Goal: Information Seeking & Learning: Learn about a topic

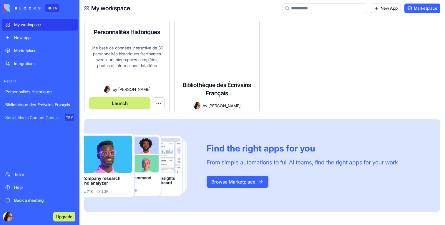
click at [128, 59] on div "Une base de données interactive de 30 personnalités historiques fascinantes ave…" at bounding box center [126, 65] width 75 height 41
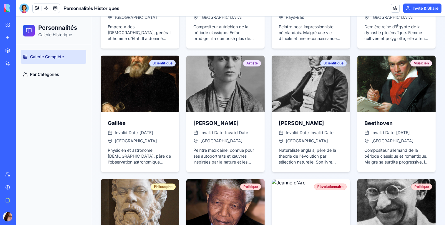
scroll to position [273, 0]
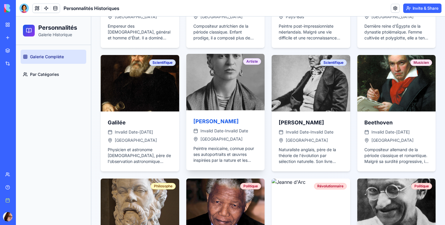
click at [224, 134] on span "Invalid Date - Invalid Date" at bounding box center [224, 131] width 48 height 6
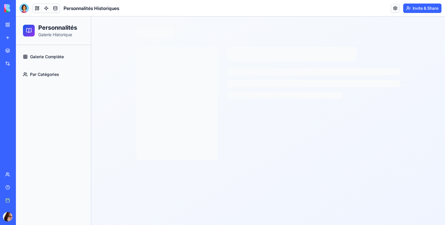
scroll to position [0, 0]
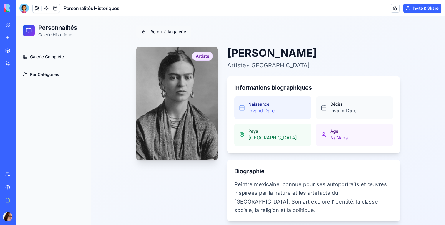
click at [157, 33] on link "Retour à la galerie" at bounding box center [163, 32] width 54 height 12
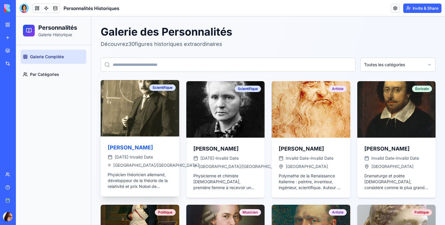
click at [143, 142] on div "[PERSON_NAME] [DATE] - Invalid Date [GEOGRAPHIC_DATA]/[GEOGRAPHIC_DATA] Physici…" at bounding box center [140, 166] width 79 height 60
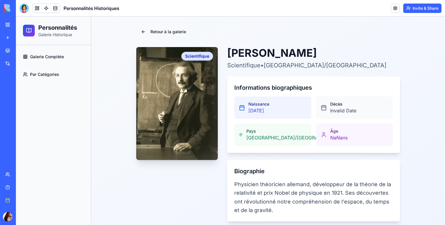
scroll to position [6, 0]
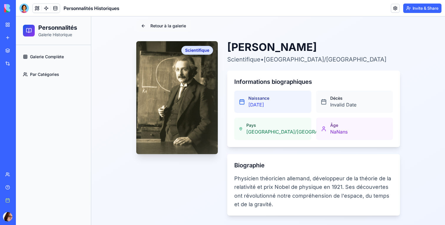
click at [158, 22] on link "Retour à la galerie" at bounding box center [163, 26] width 54 height 12
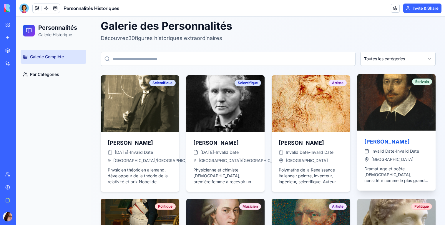
click at [412, 153] on span "Invalid Date - Invalid Date" at bounding box center [395, 151] width 48 height 6
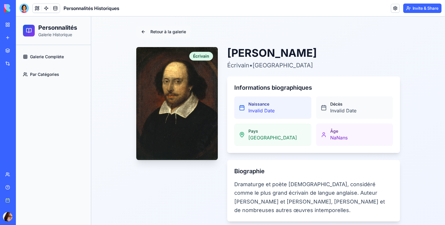
click at [161, 30] on link "Retour à la galerie" at bounding box center [163, 32] width 54 height 12
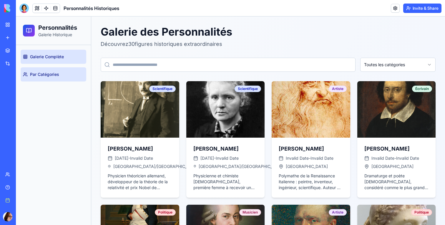
click at [47, 74] on span "Par Catégories" at bounding box center [44, 74] width 29 height 6
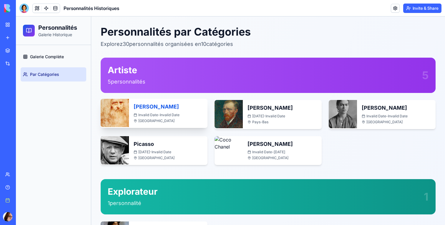
click at [145, 109] on h3 "[PERSON_NAME]" at bounding box center [156, 107] width 45 height 7
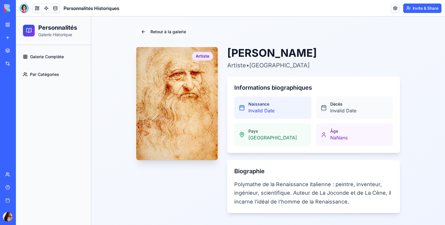
click at [168, 32] on link "Retour à la galerie" at bounding box center [163, 32] width 54 height 12
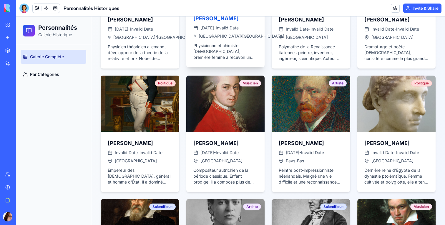
scroll to position [198, 0]
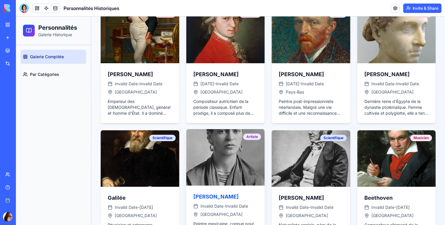
click at [219, 167] on img at bounding box center [225, 157] width 82 height 59
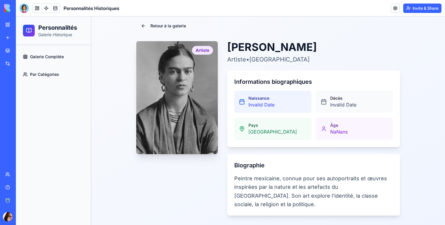
scroll to position [0, 0]
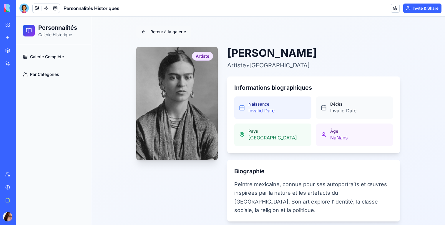
click at [169, 32] on link "Retour à la galerie" at bounding box center [163, 32] width 54 height 12
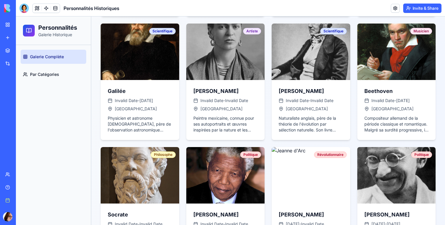
scroll to position [386, 0]
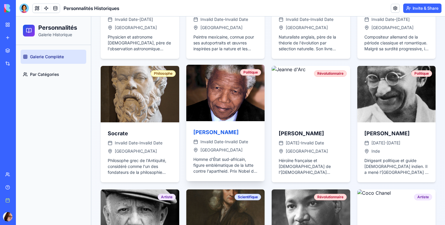
click at [227, 111] on img at bounding box center [225, 92] width 82 height 59
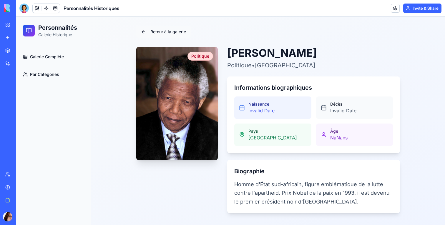
click at [148, 30] on link "Retour à la galerie" at bounding box center [163, 32] width 54 height 12
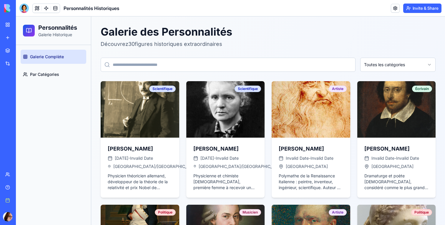
click at [4, 29] on link "My workspace" at bounding box center [14, 25] width 24 height 12
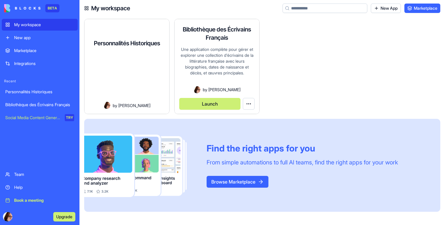
click at [219, 61] on div "Bibliothèque des Écrivains Français Une application complète pour gérer et expl…" at bounding box center [216, 67] width 85 height 93
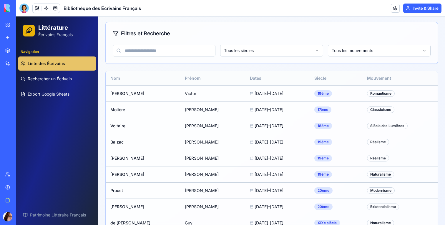
scroll to position [59, 0]
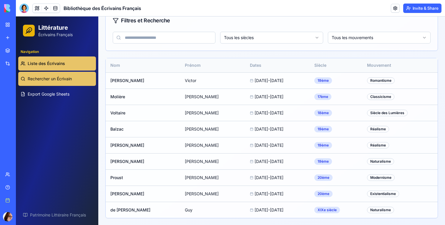
click at [77, 84] on link "Rechercher un Écrivain" at bounding box center [57, 79] width 78 height 14
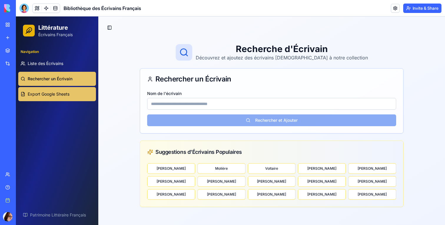
click at [66, 95] on span "Export Google Sheets" at bounding box center [49, 94] width 42 height 6
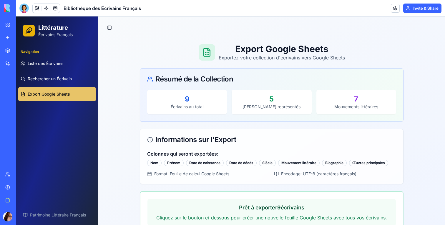
scroll to position [33, 0]
